Goal: Complete application form

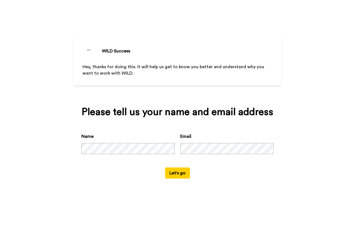
click at [111, 177] on form "Name Email Let's go" at bounding box center [178, 155] width 192 height 45
click at [181, 175] on button "Let's go" at bounding box center [177, 172] width 25 height 11
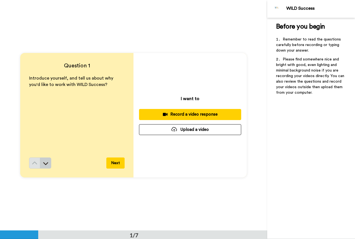
click at [50, 166] on button at bounding box center [45, 162] width 11 height 11
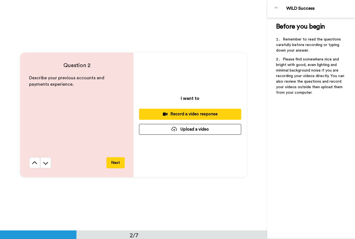
scroll to position [231, 0]
click at [47, 164] on icon at bounding box center [46, 163] width 6 height 6
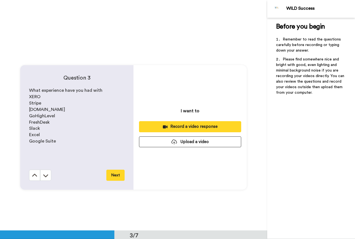
scroll to position [461, 0]
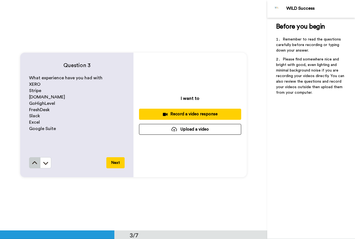
click at [34, 163] on icon at bounding box center [35, 163] width 6 height 6
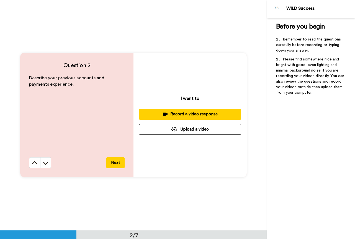
click at [34, 163] on icon at bounding box center [35, 163] width 6 height 6
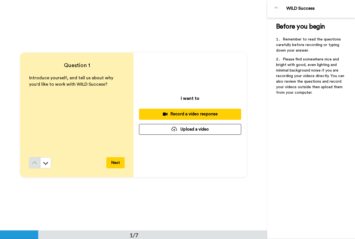
scroll to position [0, 0]
click at [111, 163] on button "Next" at bounding box center [115, 162] width 18 height 11
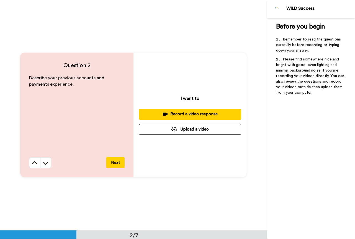
click at [111, 163] on button "Next" at bounding box center [115, 162] width 18 height 11
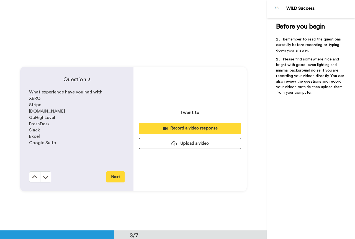
scroll to position [461, 0]
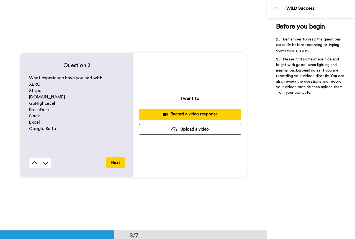
click at [111, 163] on button "Next" at bounding box center [115, 162] width 18 height 11
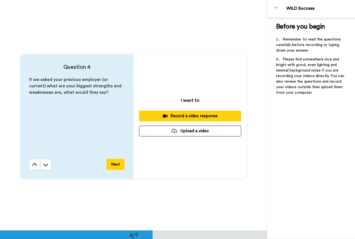
scroll to position [691, 0]
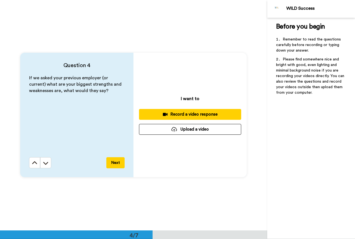
click at [111, 163] on button "Next" at bounding box center [115, 162] width 18 height 11
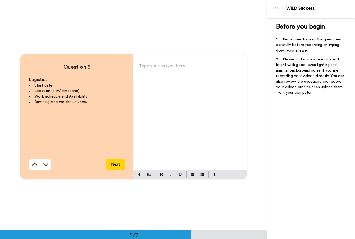
scroll to position [922, 0]
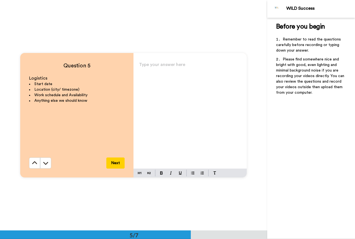
click at [111, 163] on button "Next" at bounding box center [115, 162] width 18 height 11
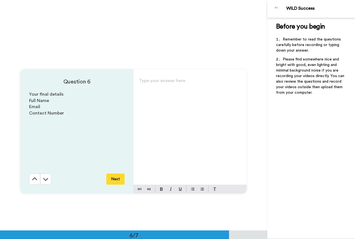
scroll to position [1152, 0]
